Goal: Task Accomplishment & Management: Manage account settings

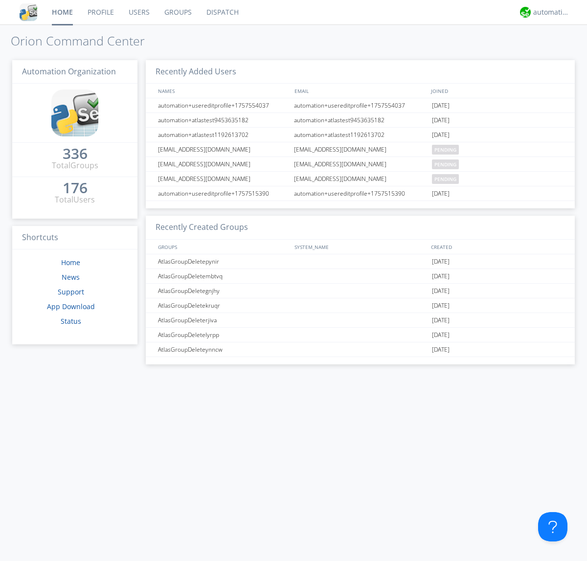
click at [177, 12] on link "Groups" at bounding box center [178, 12] width 42 height 24
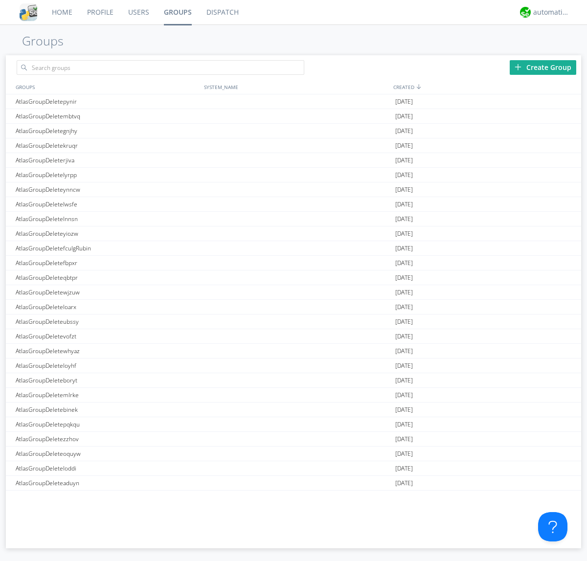
click at [543, 67] on div "Create Group" at bounding box center [543, 67] width 67 height 15
click at [177, 12] on link "Groups" at bounding box center [178, 12] width 43 height 24
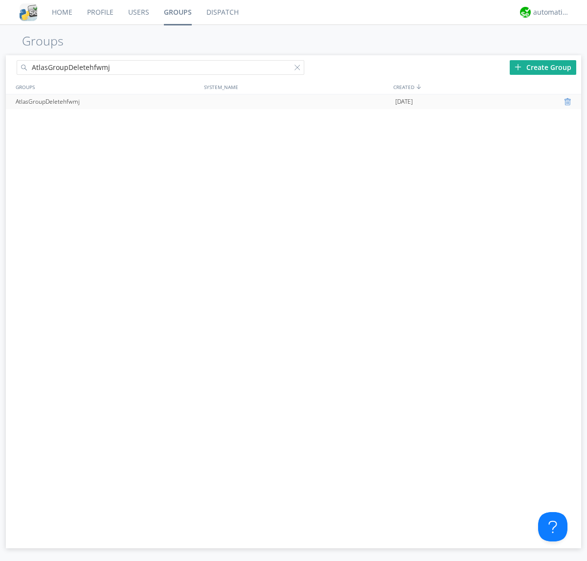
type input "AtlasGroupDeletehfwmj"
click at [568, 102] on div at bounding box center [569, 102] width 10 height 8
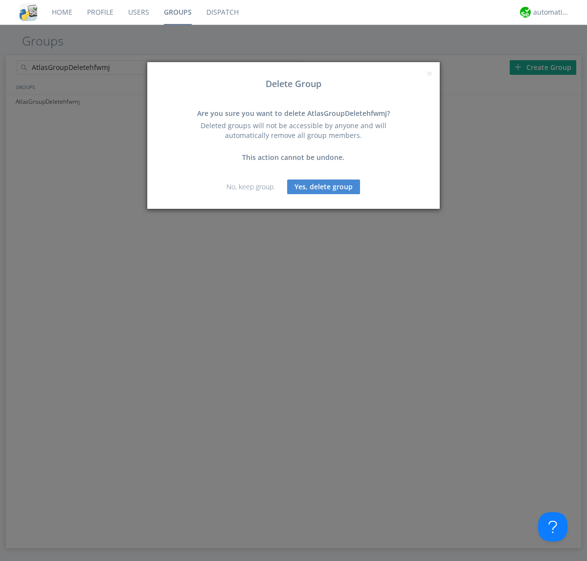
click at [324, 186] on button "Yes, delete group" at bounding box center [323, 187] width 73 height 15
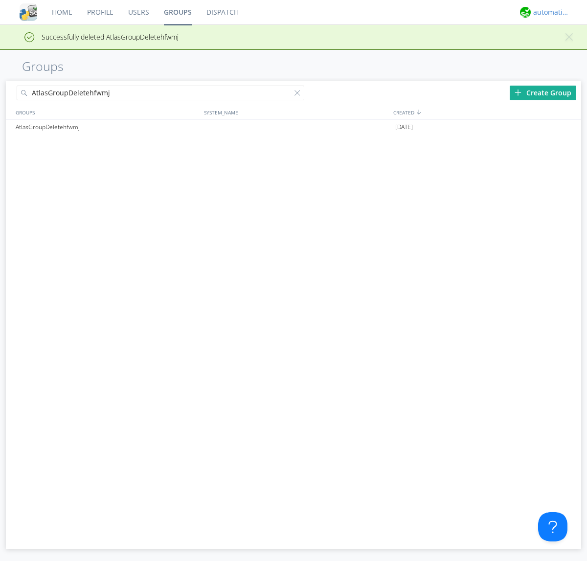
click at [549, 12] on div "automation+atlas" at bounding box center [551, 12] width 37 height 10
